Goal: Find contact information: Find contact information

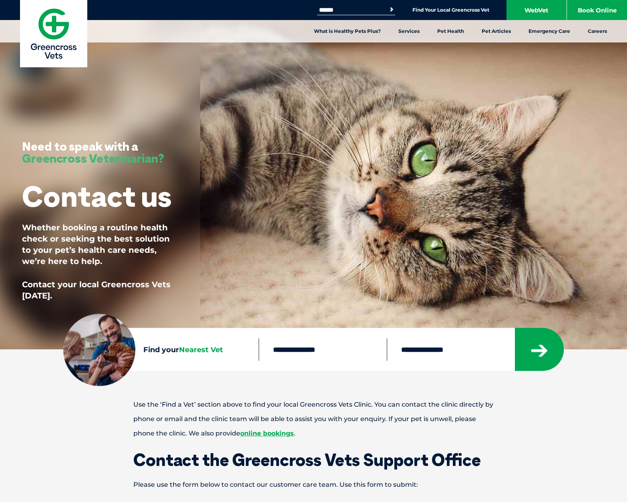
click at [348, 7] on input "Search for:" at bounding box center [351, 10] width 68 height 6
type input "**********"
click at [387, 6] on button "Search" at bounding box center [391, 10] width 8 height 8
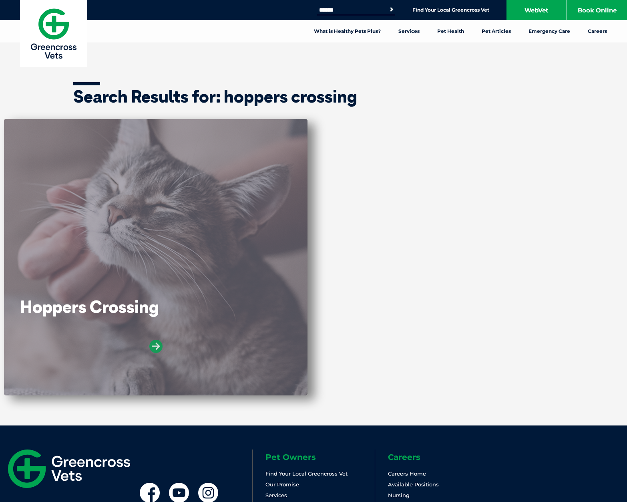
click at [156, 343] on icon at bounding box center [155, 345] width 13 height 13
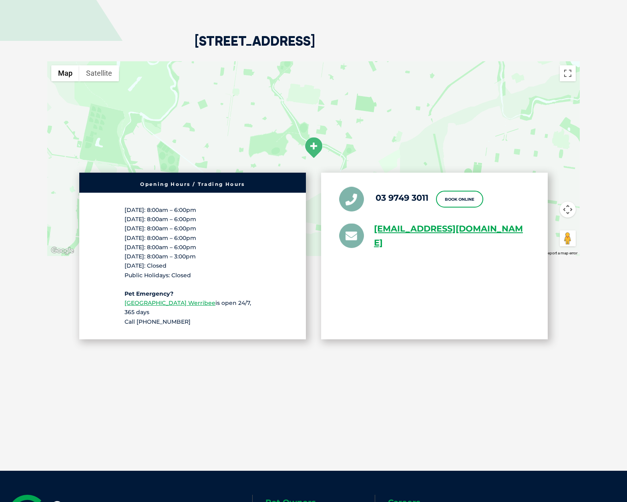
scroll to position [1641, 0]
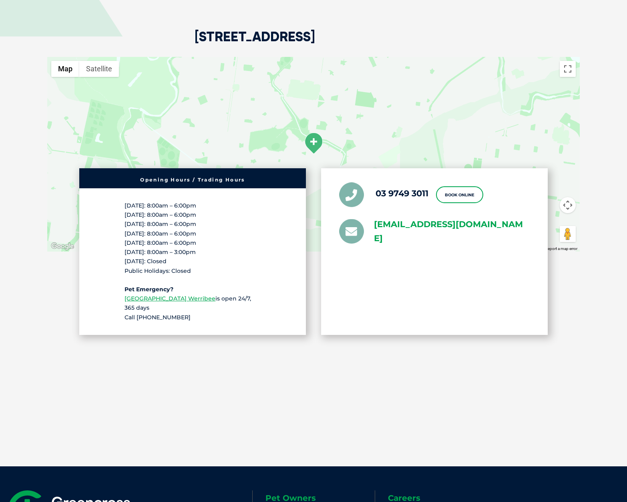
click at [409, 224] on link "[EMAIL_ADDRESS][DOMAIN_NAME]" at bounding box center [452, 231] width 156 height 28
click at [384, 222] on link "[EMAIL_ADDRESS][DOMAIN_NAME]" at bounding box center [452, 231] width 156 height 28
